Goal: Task Accomplishment & Management: Use online tool/utility

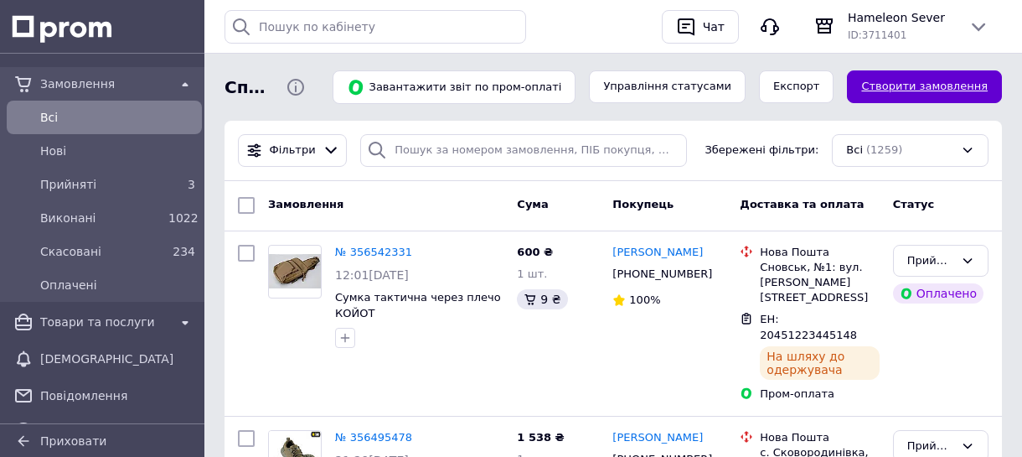
click at [892, 82] on link "Створити замовлення" at bounding box center [924, 86] width 155 height 33
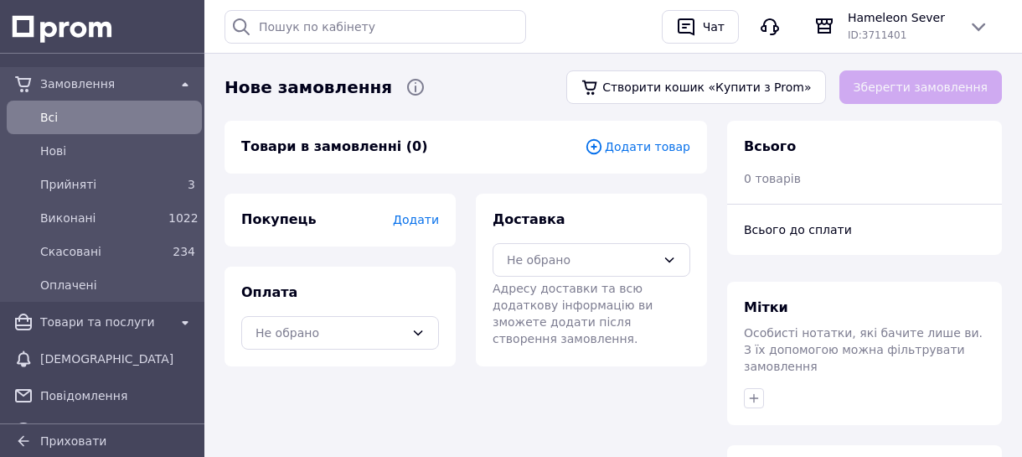
click at [668, 141] on span "Додати товар" at bounding box center [638, 146] width 106 height 18
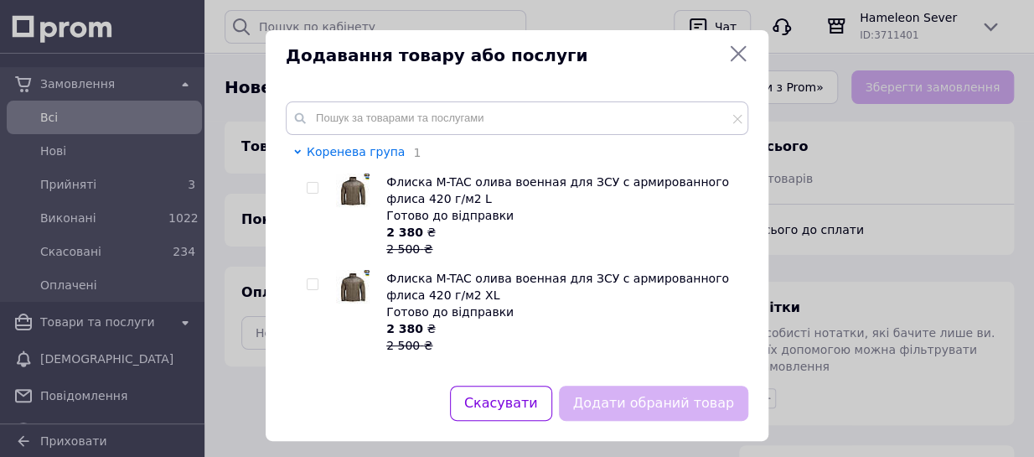
click at [369, 151] on span "Коренева група" at bounding box center [356, 151] width 98 height 13
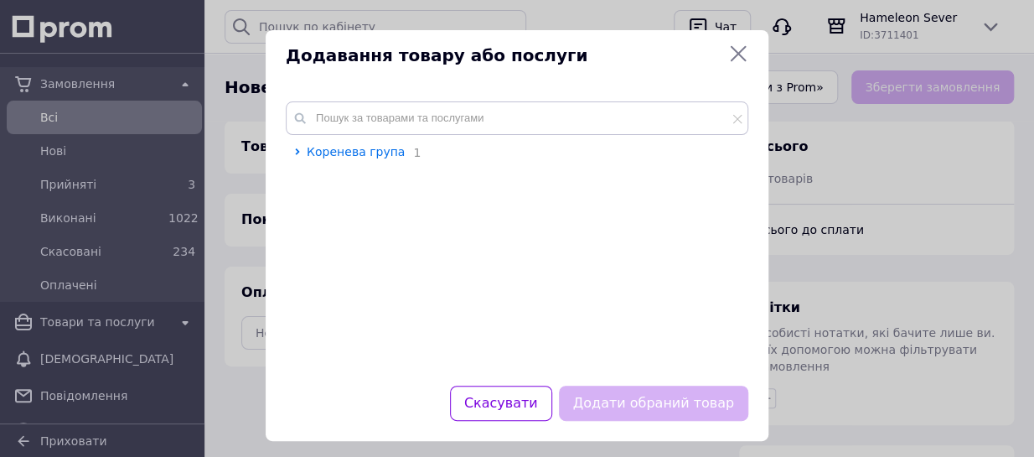
click at [369, 151] on span "Коренева група" at bounding box center [356, 151] width 98 height 13
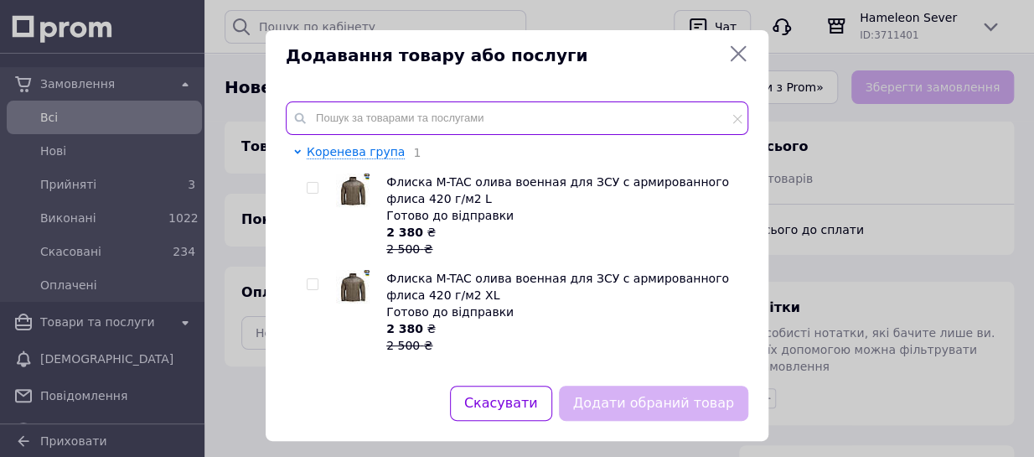
click at [378, 130] on input "text" at bounding box center [517, 118] width 463 height 34
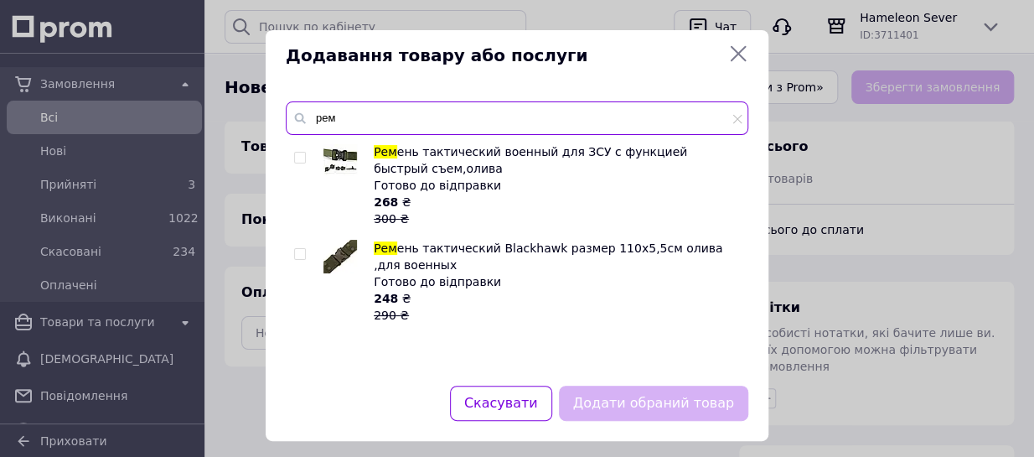
type input "рем"
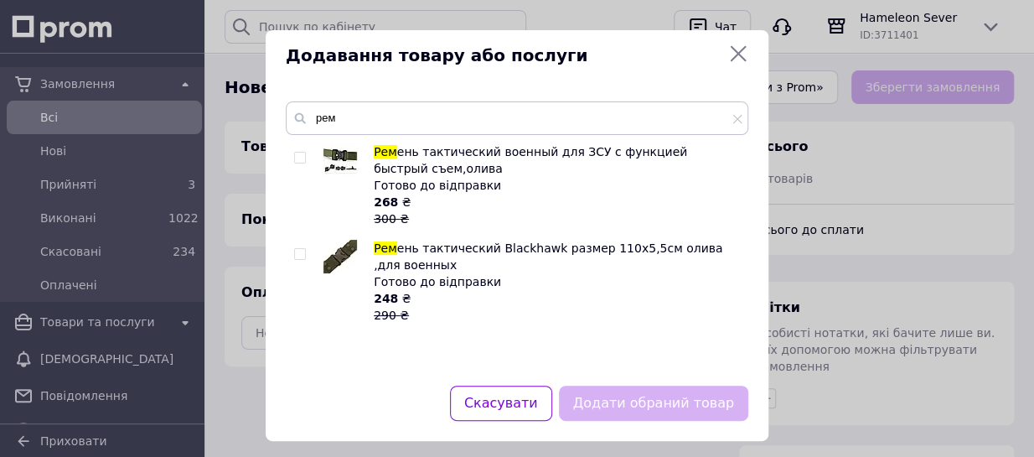
click at [742, 52] on icon at bounding box center [738, 54] width 20 height 20
